Goal: Task Accomplishment & Management: Use online tool/utility

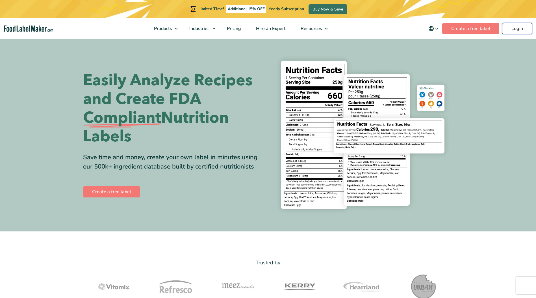
click at [518, 29] on link "Login" at bounding box center [518, 28] width 30 height 11
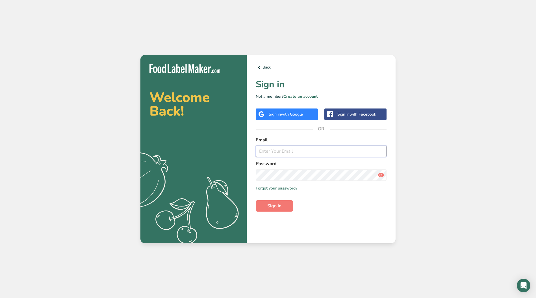
click at [298, 153] on input "email" at bounding box center [321, 150] width 131 height 11
click at [0, 297] on com-1password-button at bounding box center [0, 298] width 0 height 0
type input "[EMAIL_ADDRESS][DOMAIN_NAME]"
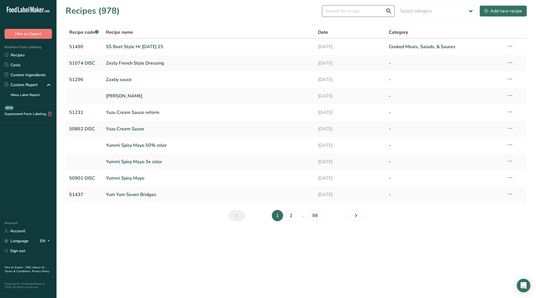
click at [356, 12] on input "text" at bounding box center [358, 10] width 72 height 11
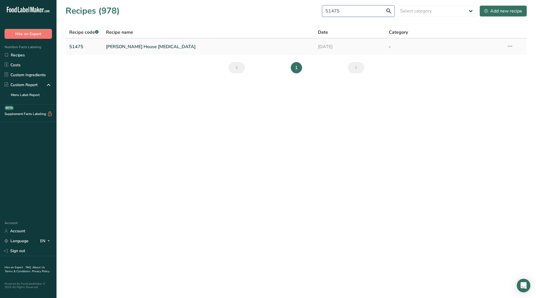
type input "51475"
click at [130, 46] on link "[PERSON_NAME] House [MEDICAL_DATA]" at bounding box center [209, 47] width 206 height 12
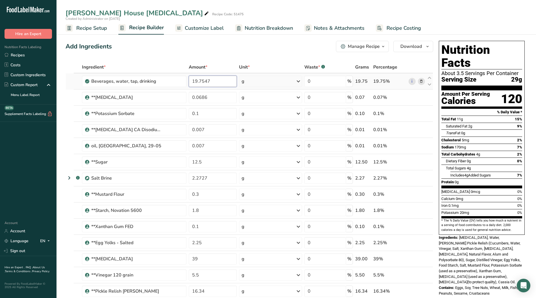
click at [212, 82] on input "19.7547" at bounding box center [213, 81] width 48 height 11
type input "18.9576"
click at [207, 96] on div "Ingredient * Amount * Unit * Waste * .a-a{fill:#347362;}.b-a{fill:#fff;} Grams …" at bounding box center [250, 205] width 368 height 289
type input "0.0673"
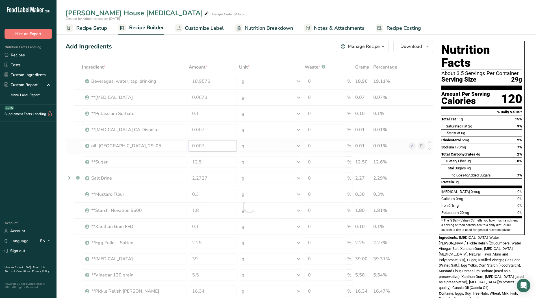
click at [211, 146] on div "Ingredient * Amount * Unit * Waste * .a-a{fill:#347362;}.b-a{fill:#fff;} Grams …" at bounding box center [250, 205] width 368 height 289
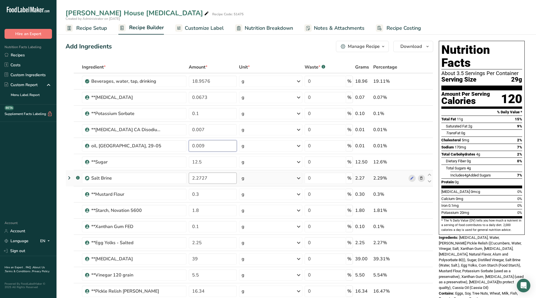
type input "0.009"
click at [209, 181] on div "Ingredient * Amount * Unit * Waste * .a-a{fill:#347362;}.b-a{fill:#fff;} Grams …" at bounding box center [250, 205] width 368 height 289
drag, startPoint x: 195, startPoint y: 177, endPoint x: 280, endPoint y: 173, distance: 85.0
click at [256, 176] on tr ".a-a{fill:#347362;}.b-a{fill:#fff;} Salt Brine 2.2727 g Weight Units g kg mg Se…" at bounding box center [249, 178] width 367 height 16
type input "2.1591"
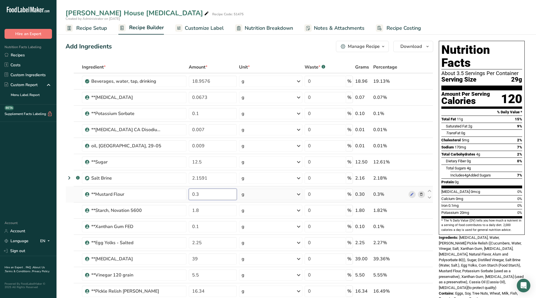
click at [208, 197] on div "Ingredient * Amount * Unit * Waste * .a-a{fill:#347362;}.b-a{fill:#fff;} Grams …" at bounding box center [250, 205] width 368 height 289
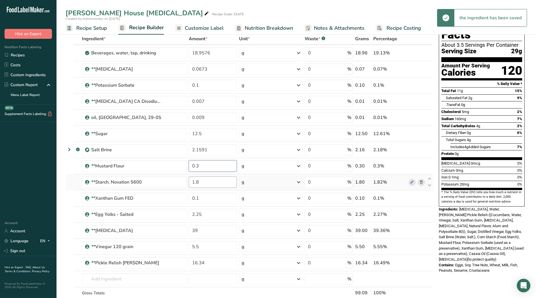
scroll to position [57, 0]
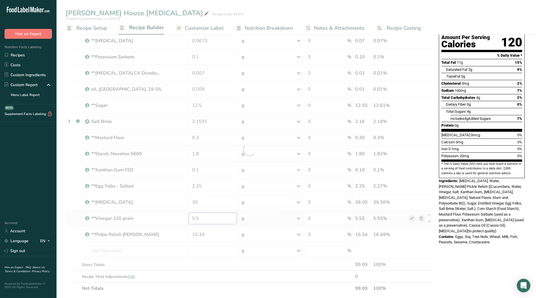
click at [215, 217] on div "Ingredient * Amount * Unit * Waste * .a-a{fill:#347362;}.b-a{fill:#fff;} Grams …" at bounding box center [250, 149] width 368 height 289
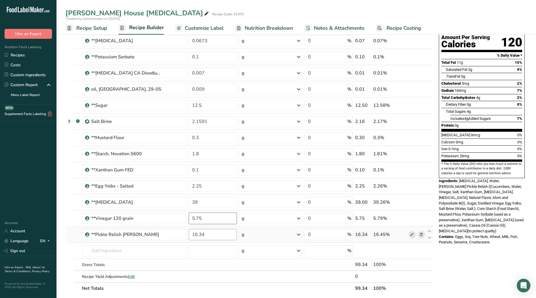
type input "5.75"
click at [210, 234] on div "Ingredient * Amount * Unit * Waste * .a-a{fill:#347362;}.b-a{fill:#fff;} Grams …" at bounding box center [250, 149] width 368 height 289
drag, startPoint x: 210, startPoint y: 234, endPoint x: 177, endPoint y: 238, distance: 33.0
click at [178, 238] on tr "**Pickle Relish Dill 16.34 g Weight Units g kg mg See more Volume Units l mL fl…" at bounding box center [249, 234] width 367 height 16
type input "17"
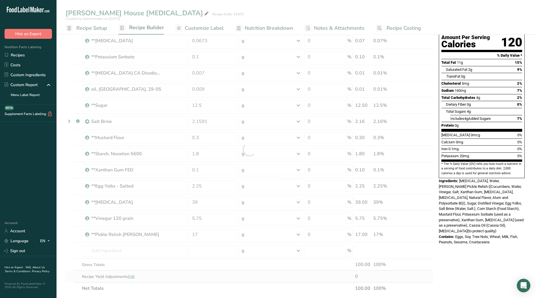
click at [269, 278] on div "Ingredient * Amount * Unit * Waste * .a-a{fill:#347362;}.b-a{fill:#fff;} Grams …" at bounding box center [250, 149] width 368 height 289
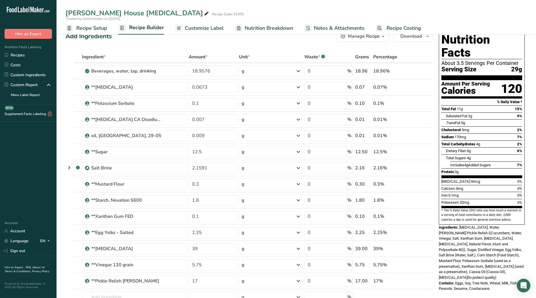
scroll to position [0, 0]
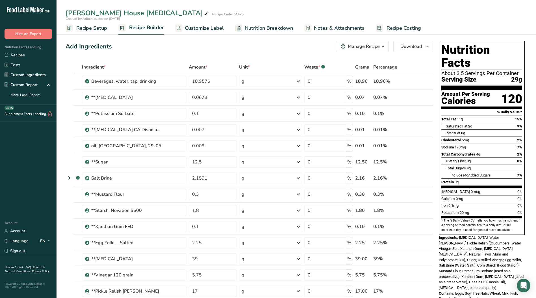
click at [383, 47] on icon "button" at bounding box center [383, 46] width 5 height 7
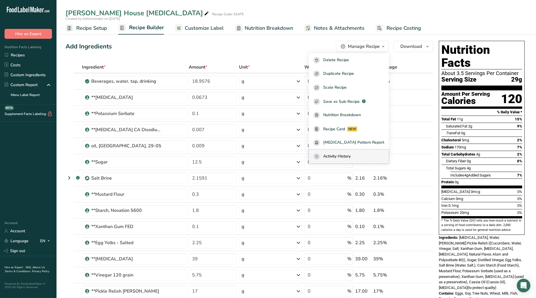
click at [351, 155] on span "Activity History" at bounding box center [337, 156] width 27 height 7
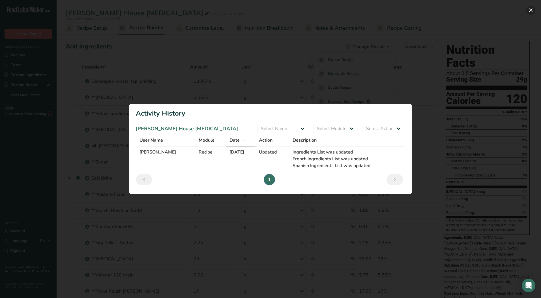
click at [531, 8] on button "Activity Log Modal" at bounding box center [530, 10] width 9 height 9
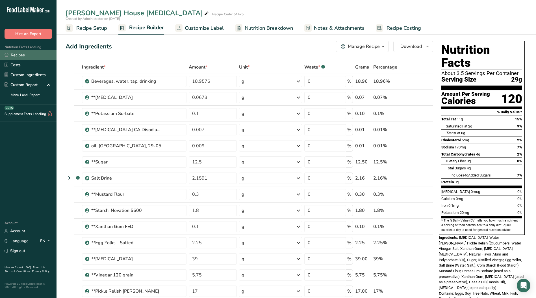
click at [16, 56] on link "Recipes" at bounding box center [28, 55] width 57 height 10
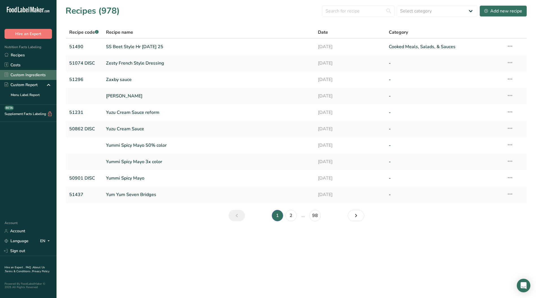
click at [26, 77] on link "Custom Ingredients" at bounding box center [28, 75] width 57 height 10
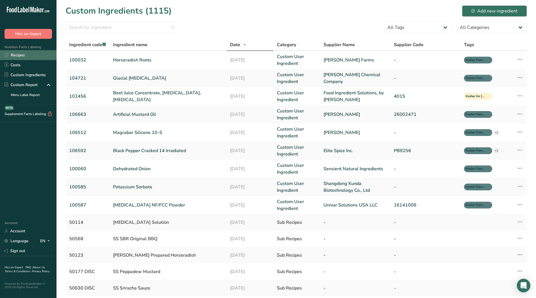
click at [29, 56] on link "Recipes" at bounding box center [28, 55] width 57 height 10
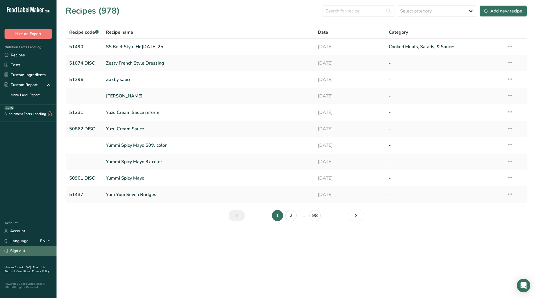
click at [17, 251] on link "Sign out" at bounding box center [28, 250] width 57 height 10
